Goal: Register for event/course

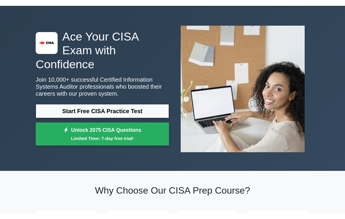
scroll to position [6, 0]
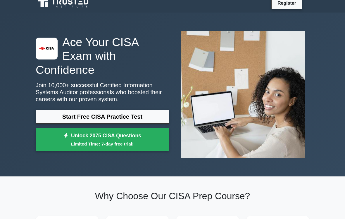
click at [141, 122] on link "Start Free CISA Practice Test" at bounding box center [102, 117] width 133 height 14
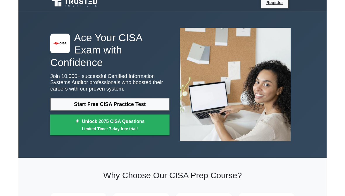
scroll to position [29, 0]
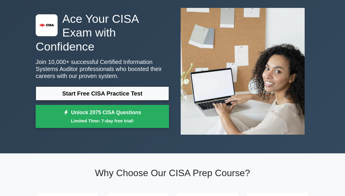
click at [86, 98] on link "Start Free CISA Practice Test" at bounding box center [102, 93] width 133 height 14
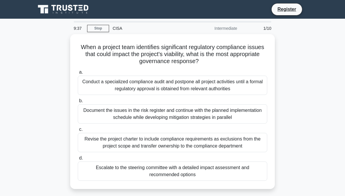
click at [183, 90] on div "Conduct a specialized compliance audit and postpone all project activities unti…" at bounding box center [172, 85] width 189 height 19
click at [78, 74] on input "a. Conduct a specialized compliance audit and postpone all project activities u…" at bounding box center [78, 72] width 0 height 4
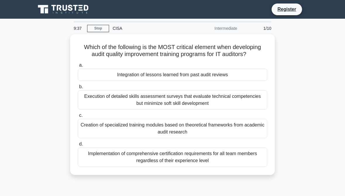
click at [185, 81] on div "Integration of lessons learned from past audit reviews" at bounding box center [172, 75] width 189 height 12
click at [78, 67] on input "a. Integration of lessons learned from past audit reviews" at bounding box center [78, 65] width 0 height 4
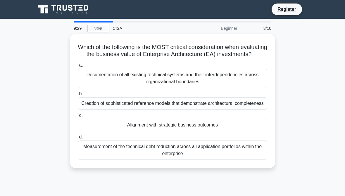
click at [104, 31] on link "Stop" at bounding box center [98, 28] width 22 height 7
